Goal: Information Seeking & Learning: Learn about a topic

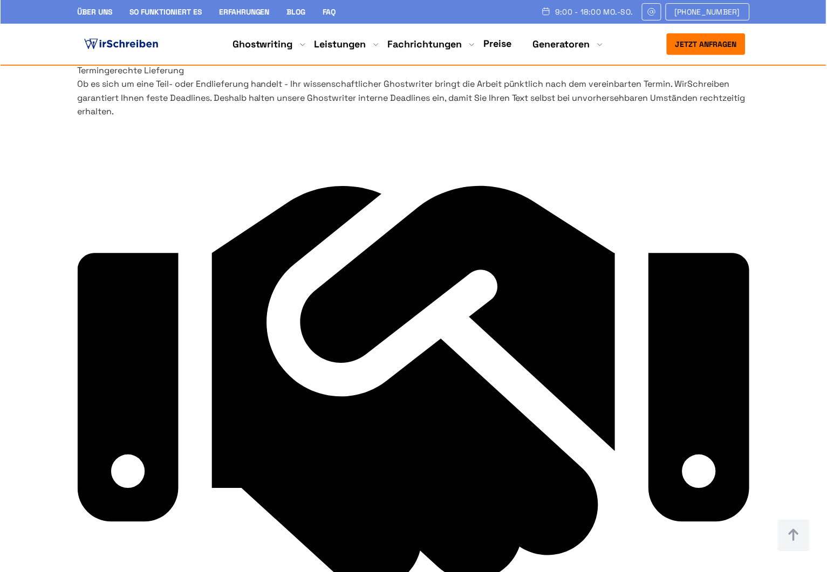
scroll to position [4481, 0]
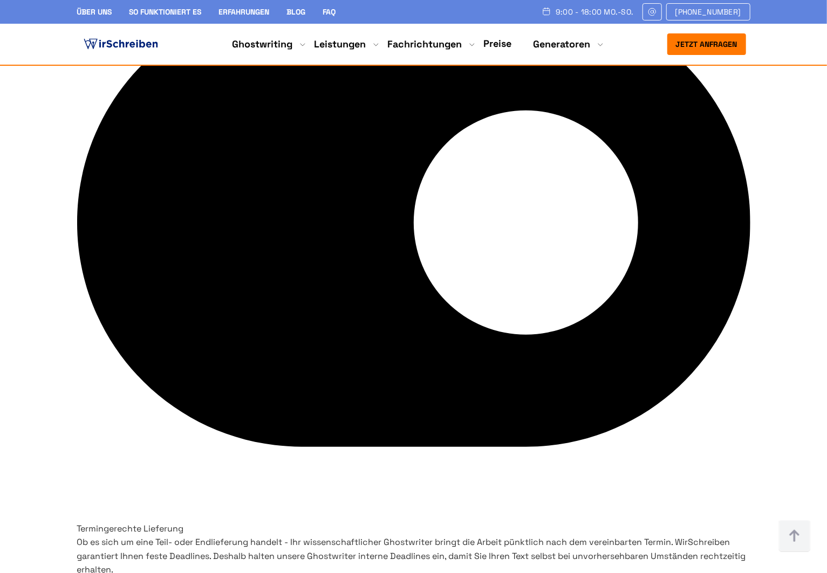
drag, startPoint x: 503, startPoint y: 389, endPoint x: 232, endPoint y: 1, distance: 473.1
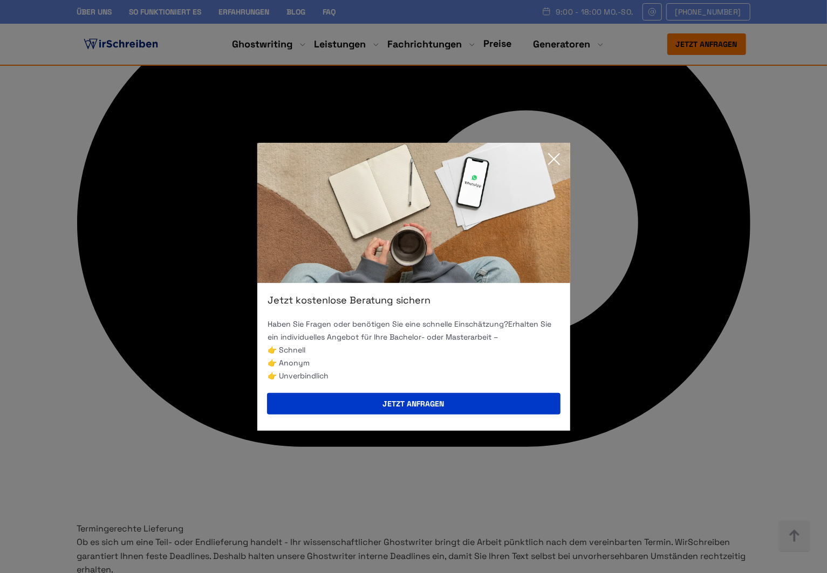
click at [245, 107] on div "Jetzt kostenlose Beratung sichern Haben Sie Fragen oder benötigen Sie eine schn…" at bounding box center [413, 286] width 827 height 573
click at [549, 160] on icon at bounding box center [554, 159] width 22 height 22
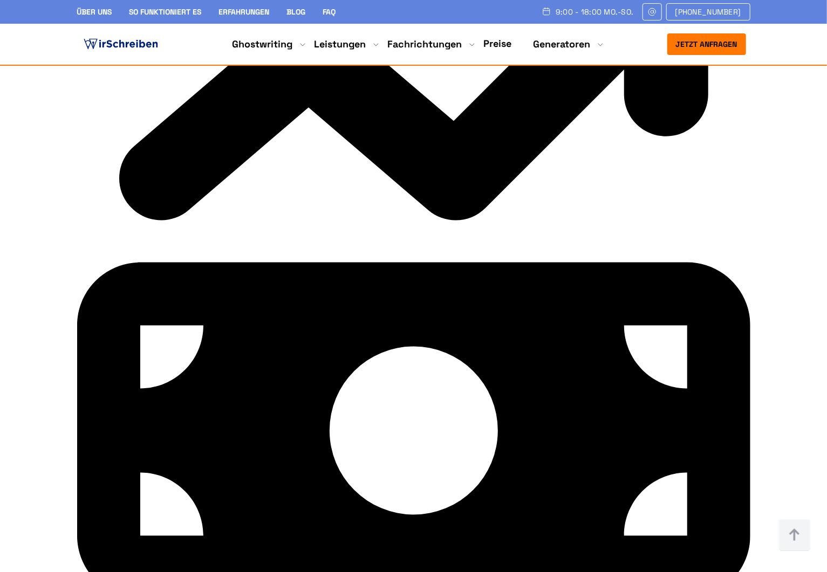
scroll to position [6339, 0]
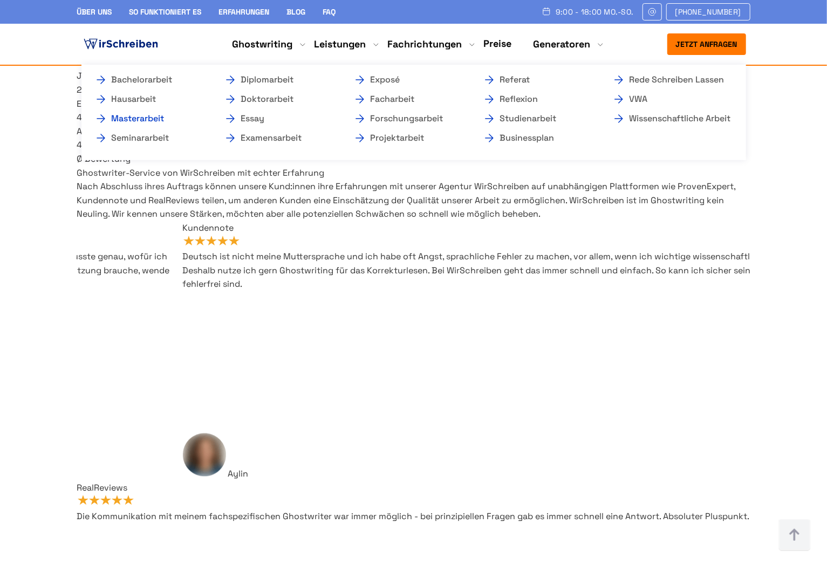
click at [139, 119] on link "Masterarbeit" at bounding box center [148, 118] width 108 height 13
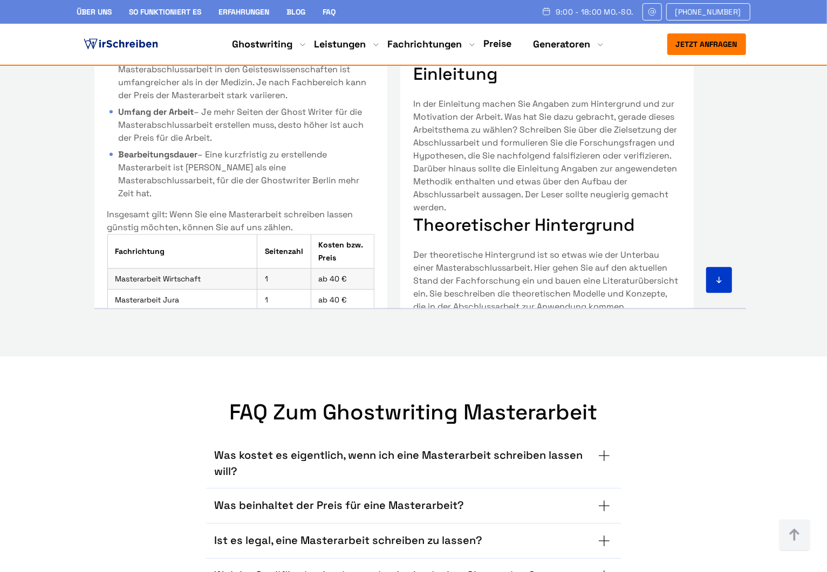
scroll to position [6634, 0]
